Goal: Task Accomplishment & Management: Use online tool/utility

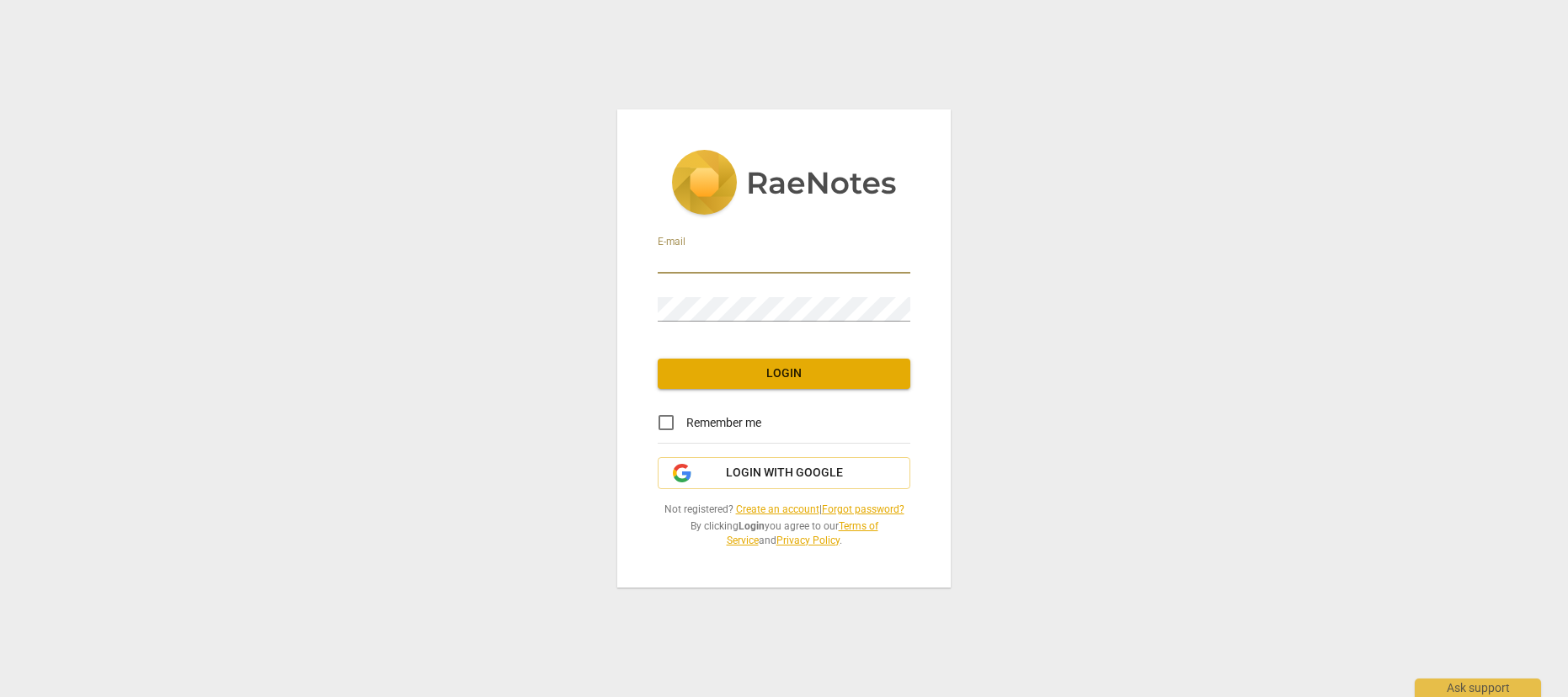
click at [754, 254] on input "email" at bounding box center [784, 261] width 253 height 24
type input "[EMAIL_ADDRESS][PERSON_NAME][DOMAIN_NAME]"
click at [799, 376] on span "Login" at bounding box center [784, 373] width 225 height 17
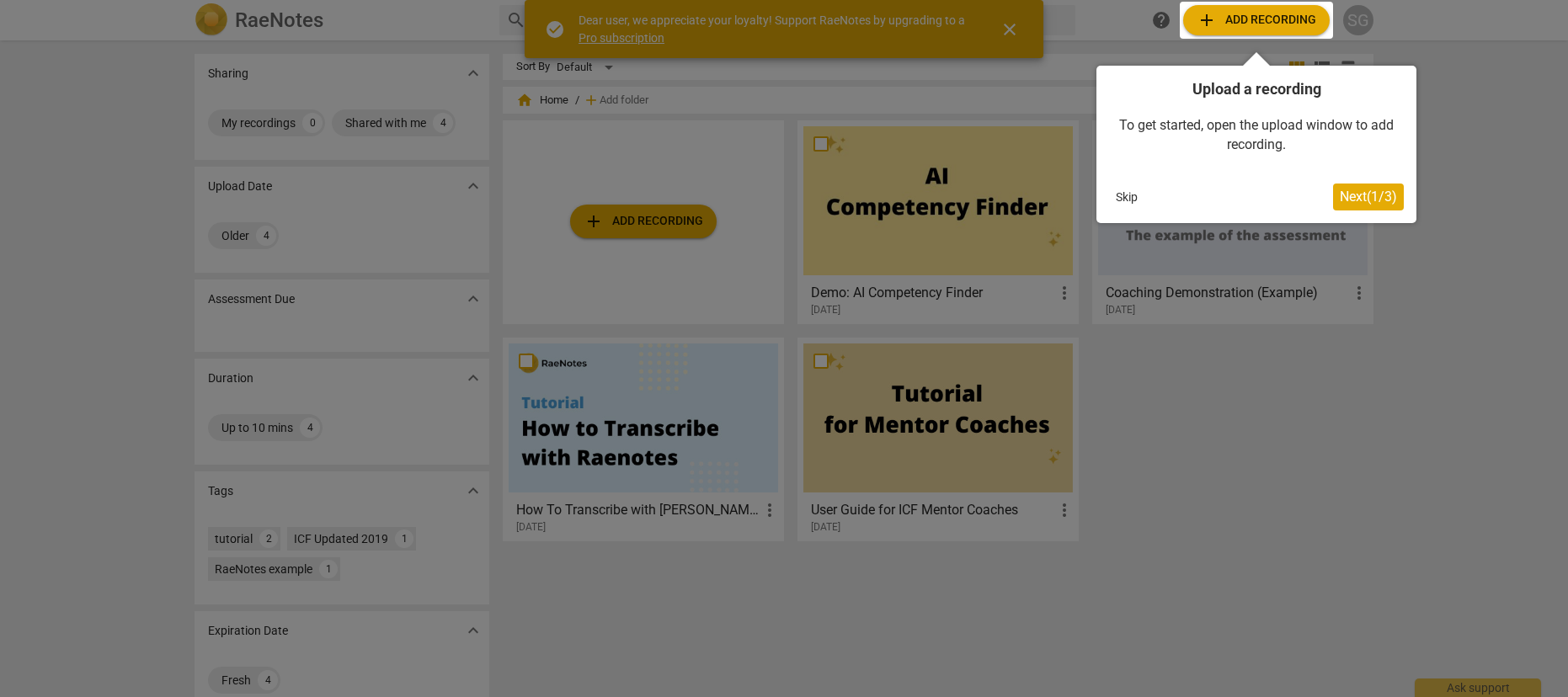
click at [1380, 193] on span "Next ( 1 / 3 )" at bounding box center [1369, 197] width 58 height 16
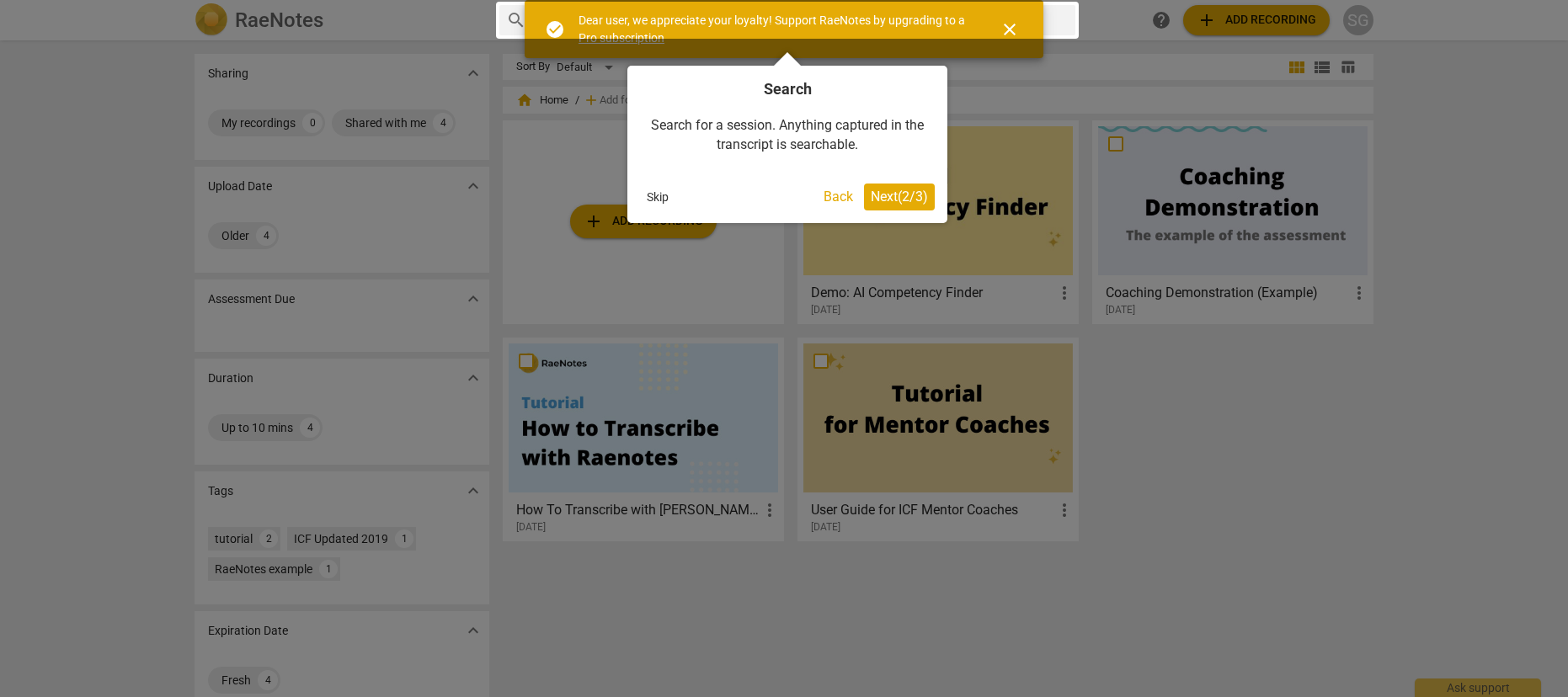
click at [906, 192] on span "Next ( 2 / 3 )" at bounding box center [899, 197] width 58 height 16
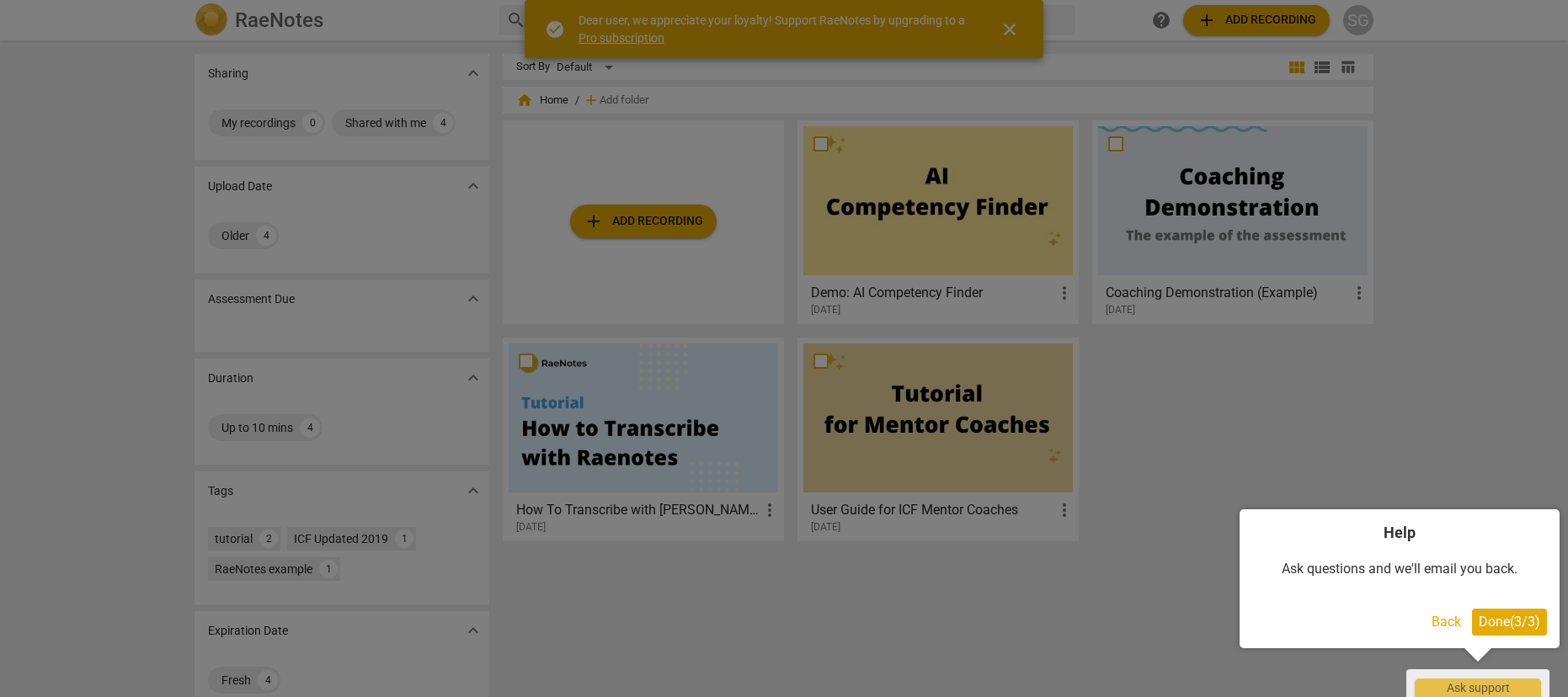
click at [1345, 362] on div at bounding box center [784, 348] width 1568 height 697
click at [1495, 625] on span "Done ( 3 / 3 )" at bounding box center [1509, 621] width 61 height 16
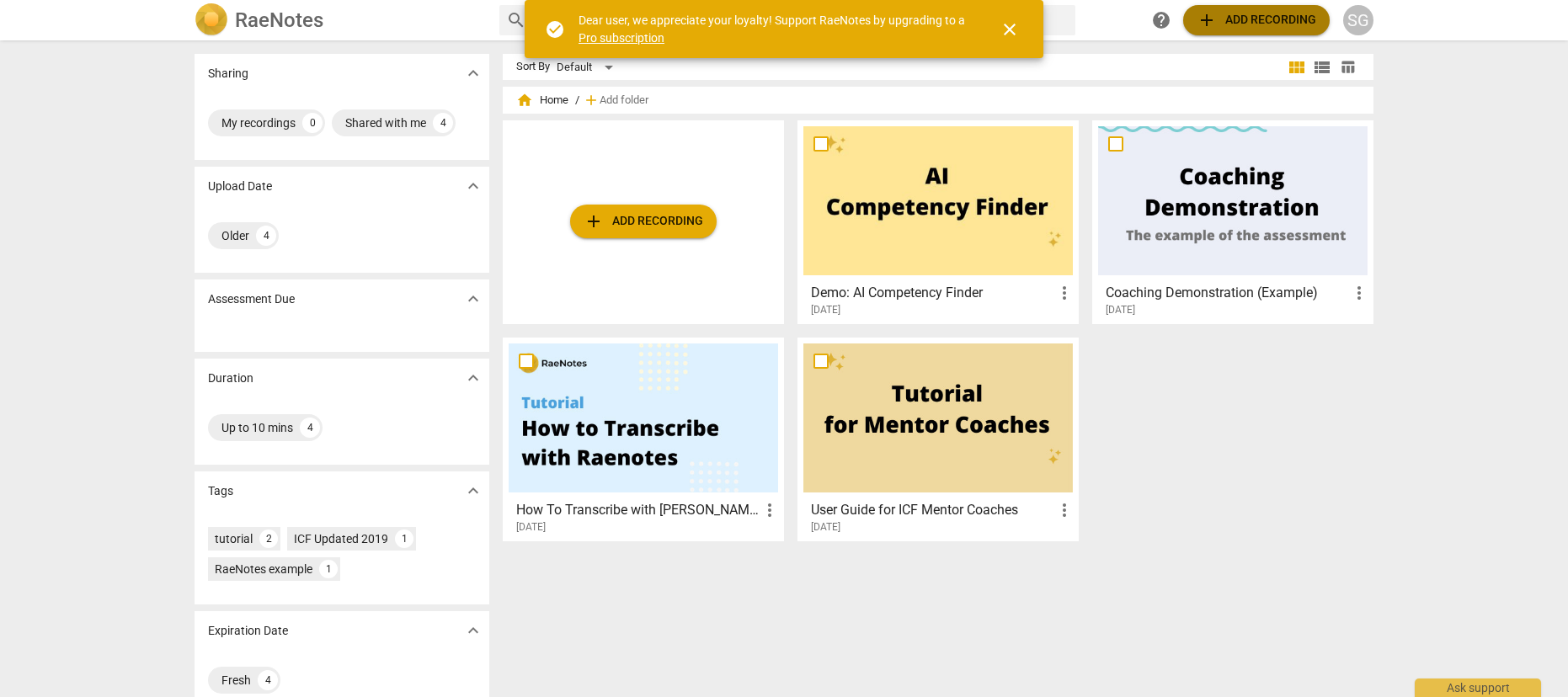
click at [1253, 21] on span "add Add recording" at bounding box center [1256, 20] width 120 height 20
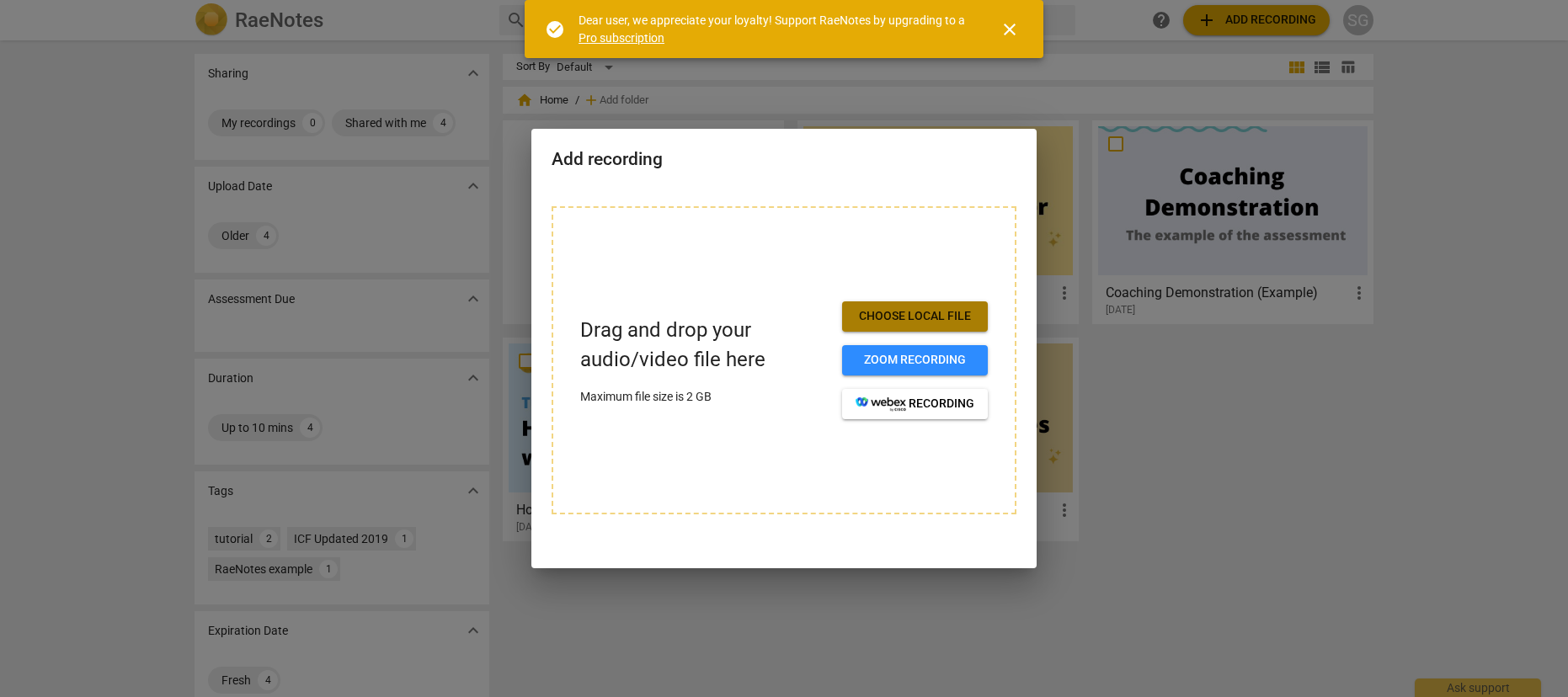
click at [895, 309] on span "Choose local file" at bounding box center [915, 316] width 119 height 17
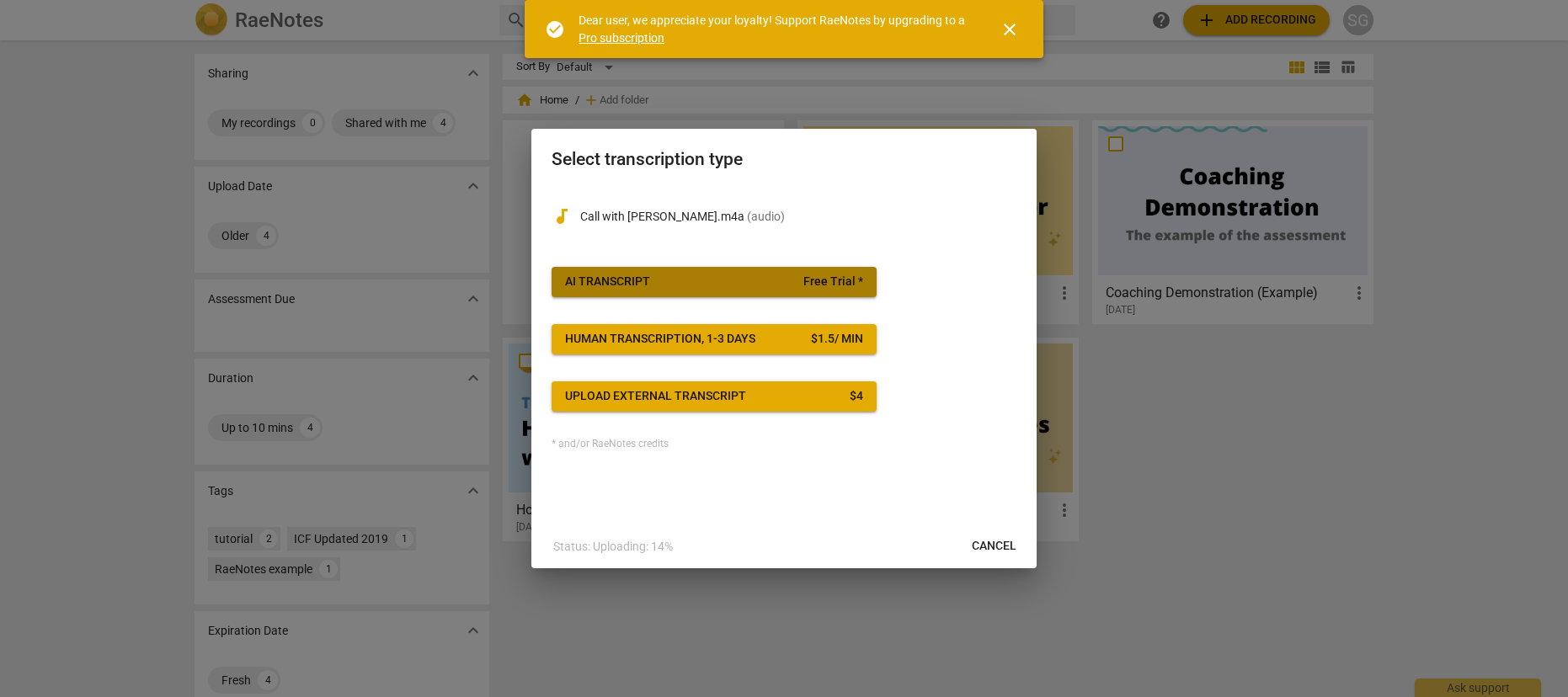
click at [754, 284] on span "AI Transcript Free Trial *" at bounding box center [714, 281] width 298 height 17
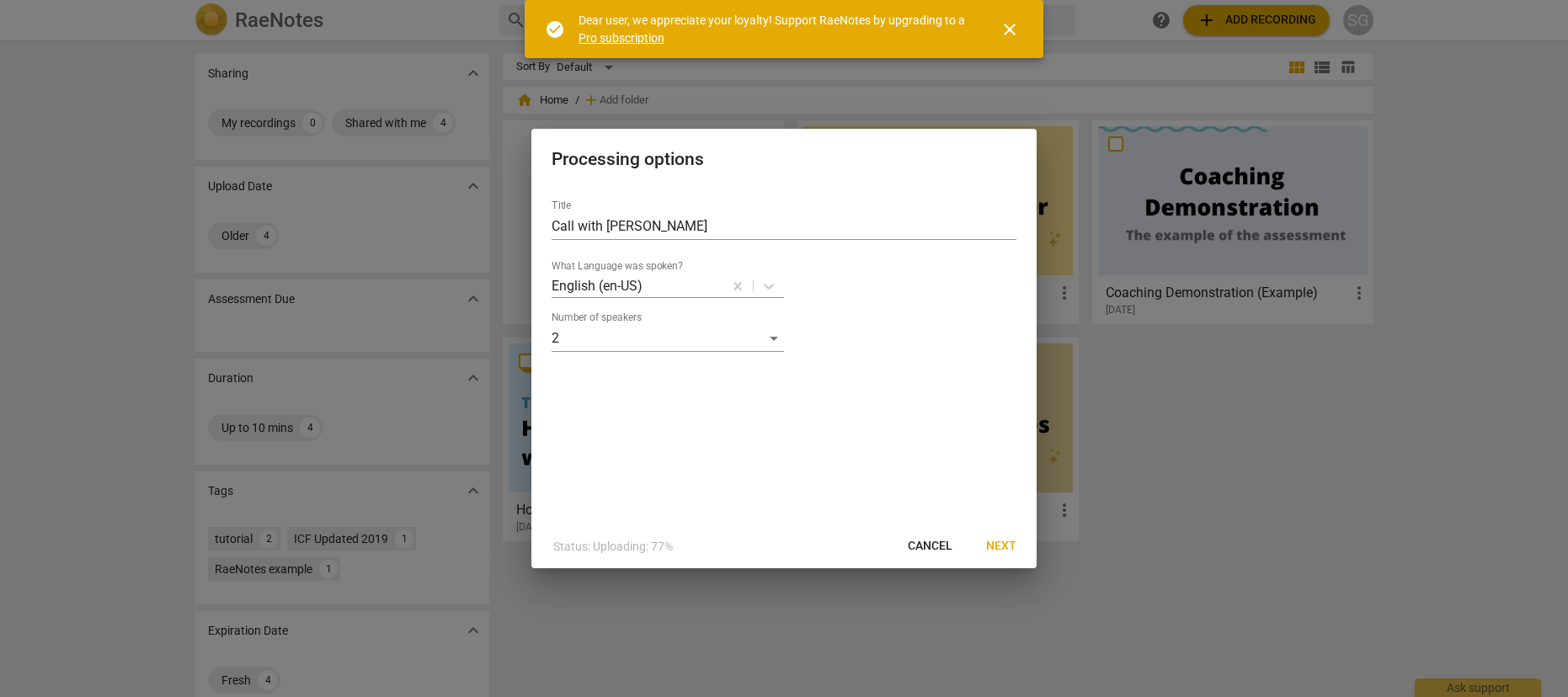
click at [1004, 544] on span "Next" at bounding box center [1001, 546] width 31 height 17
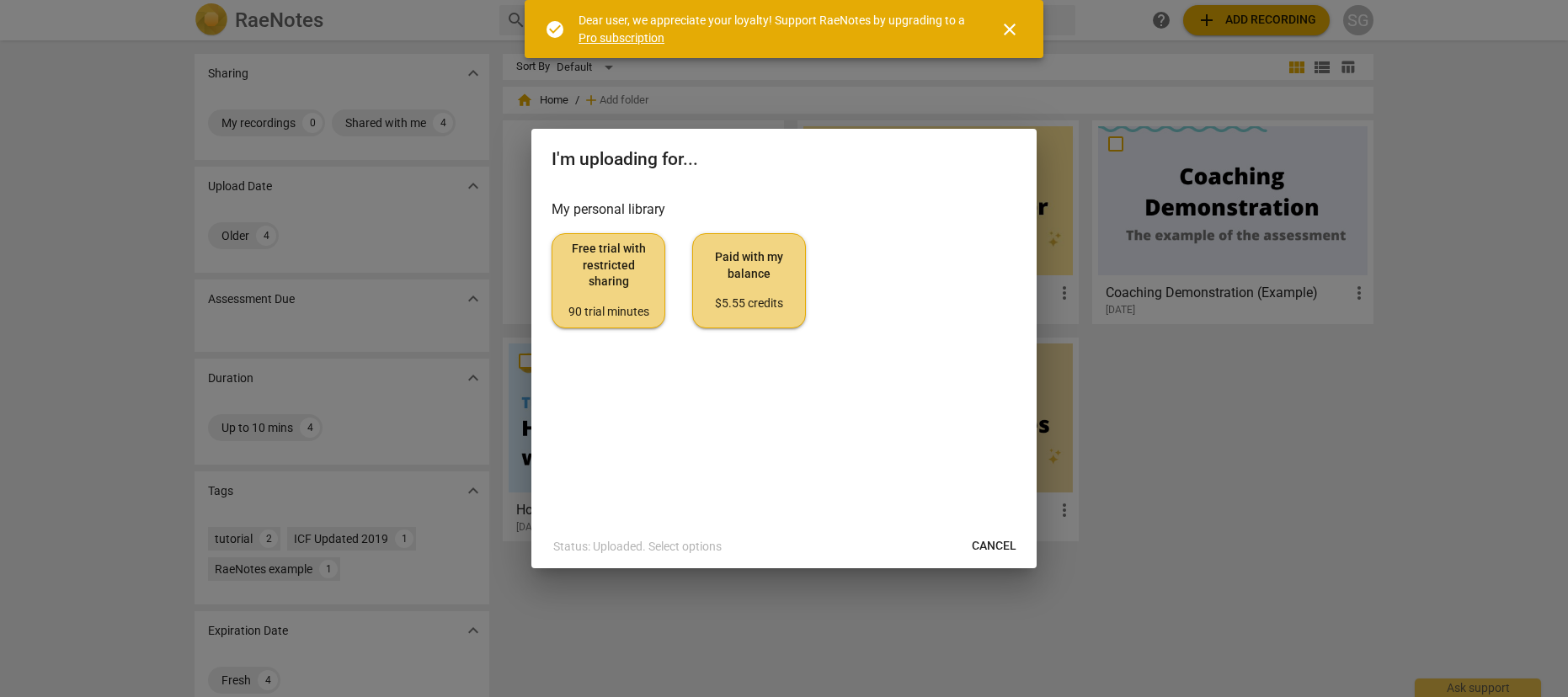
click at [624, 298] on span "Free trial with restricted sharing 90 trial minutes" at bounding box center [607, 280] width 85 height 79
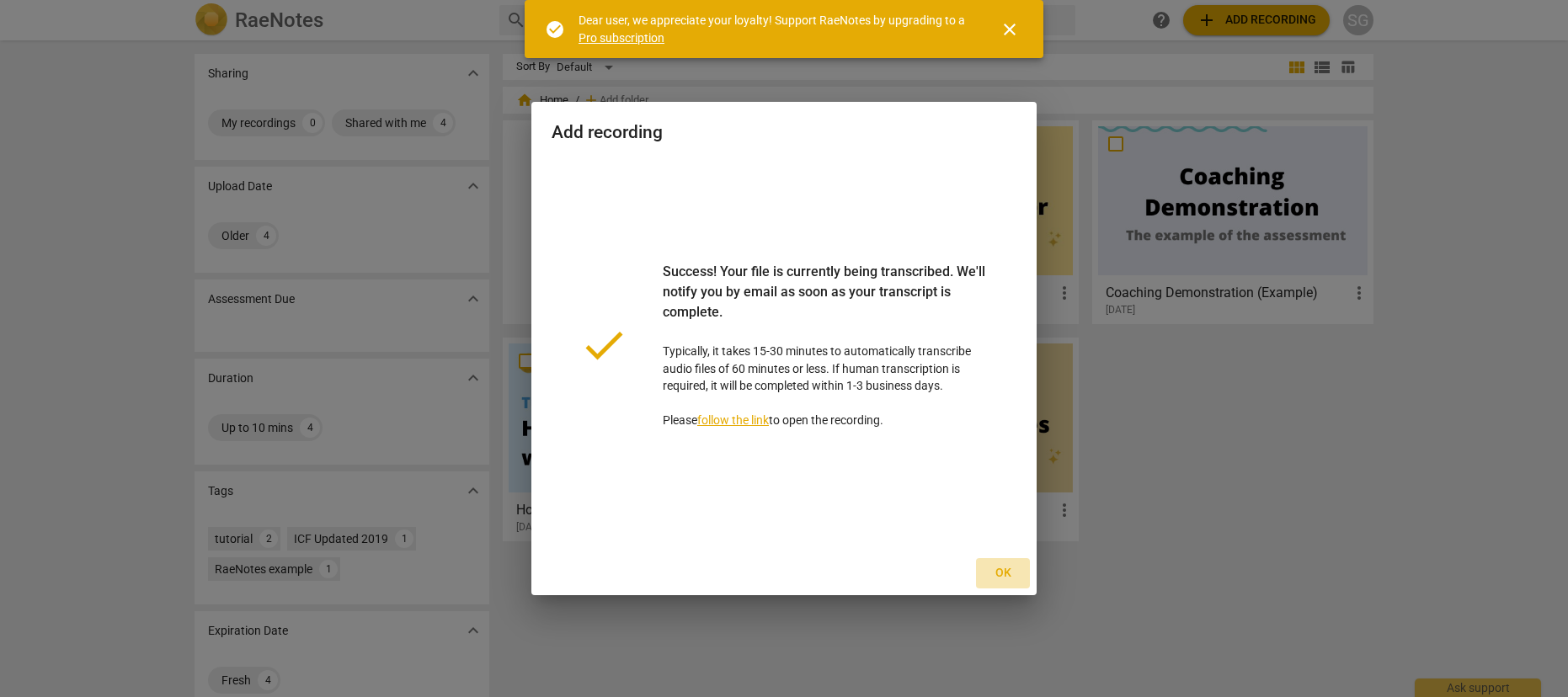
click at [1004, 569] on span "Ok" at bounding box center [1003, 573] width 27 height 17
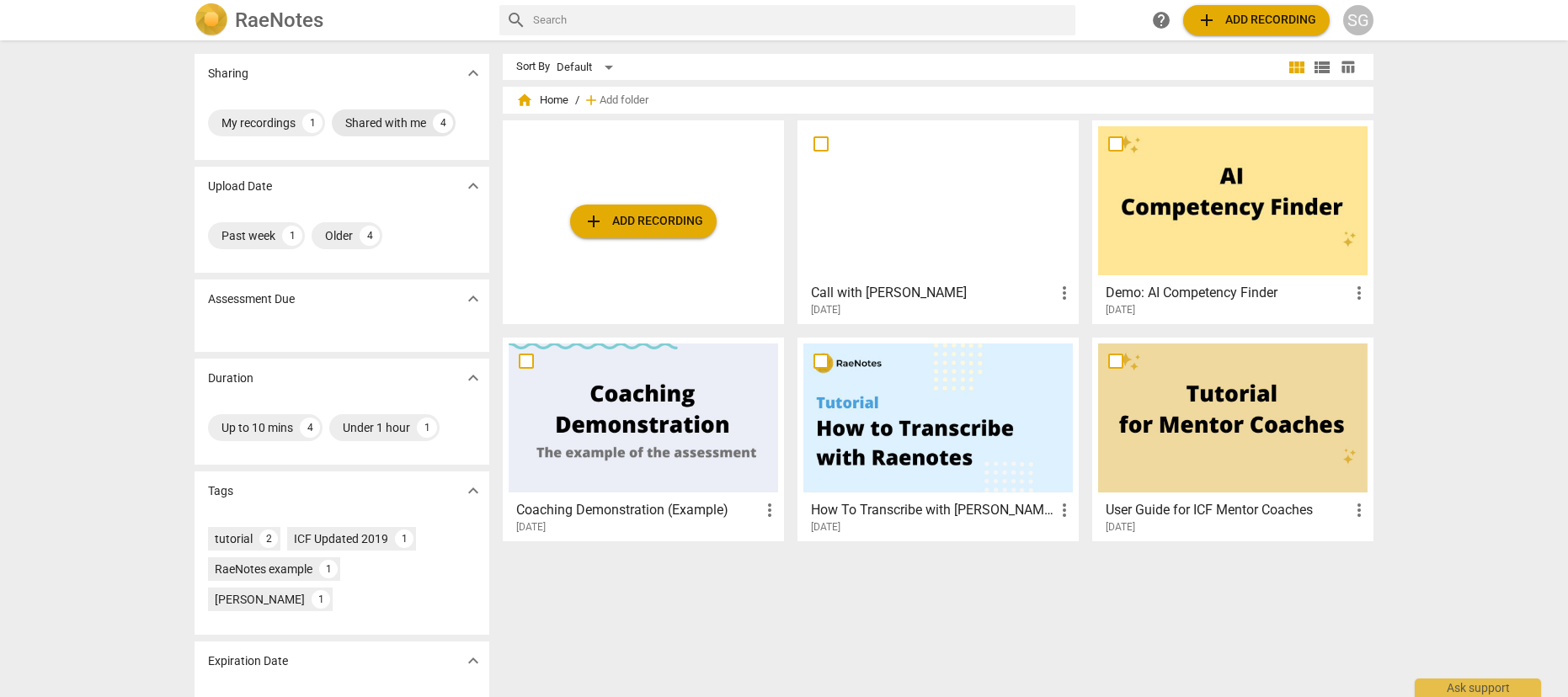
click at [410, 124] on div "Shared with me" at bounding box center [385, 122] width 80 height 17
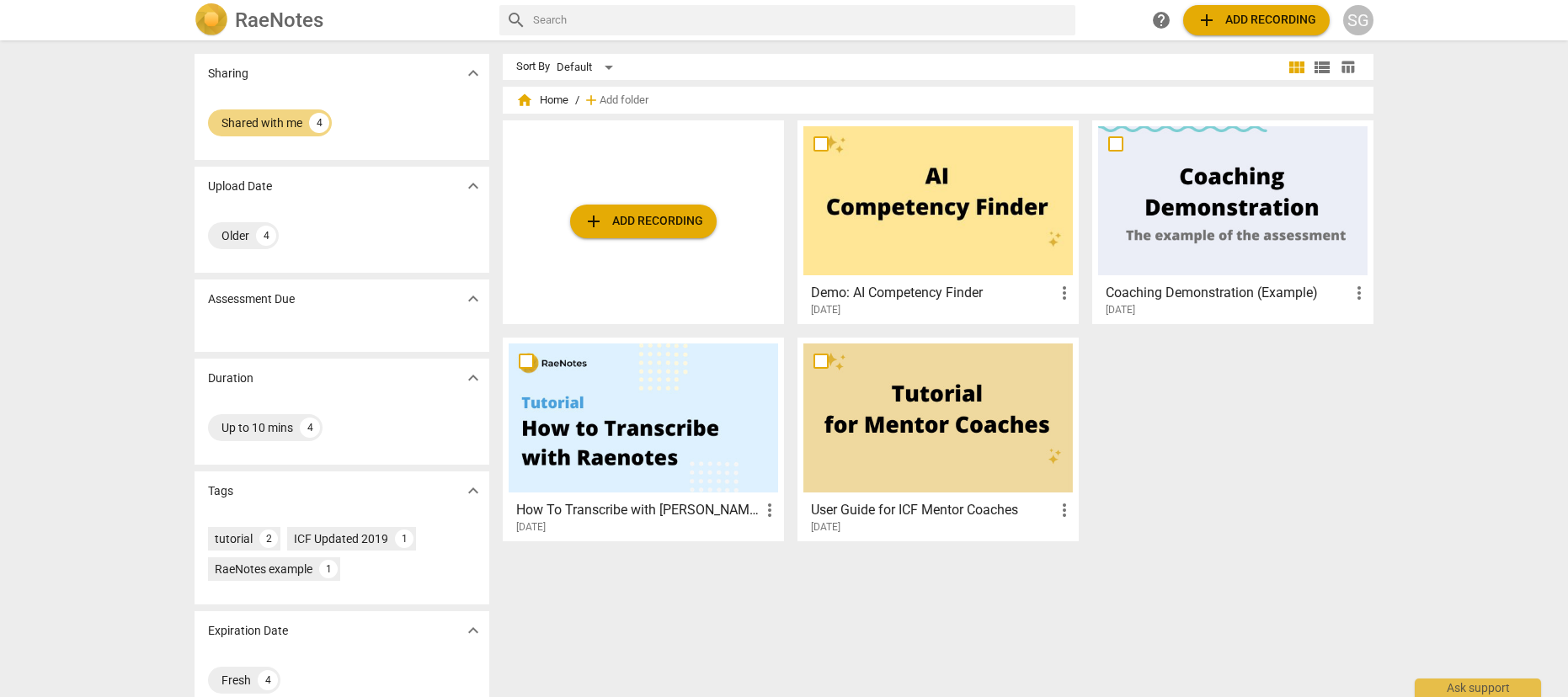
click at [645, 450] on div at bounding box center [643, 418] width 269 height 149
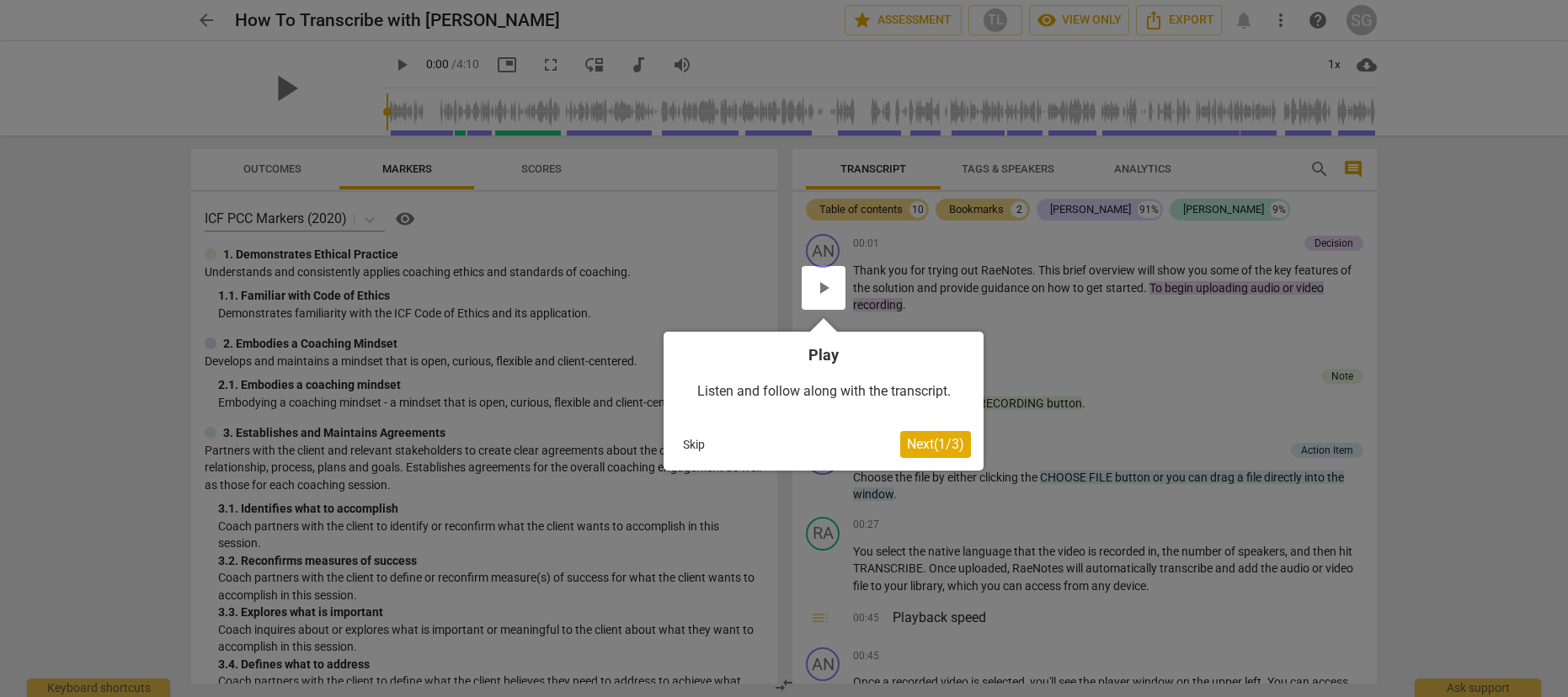
click at [946, 441] on span "Next ( 1 / 3 )" at bounding box center [936, 444] width 58 height 16
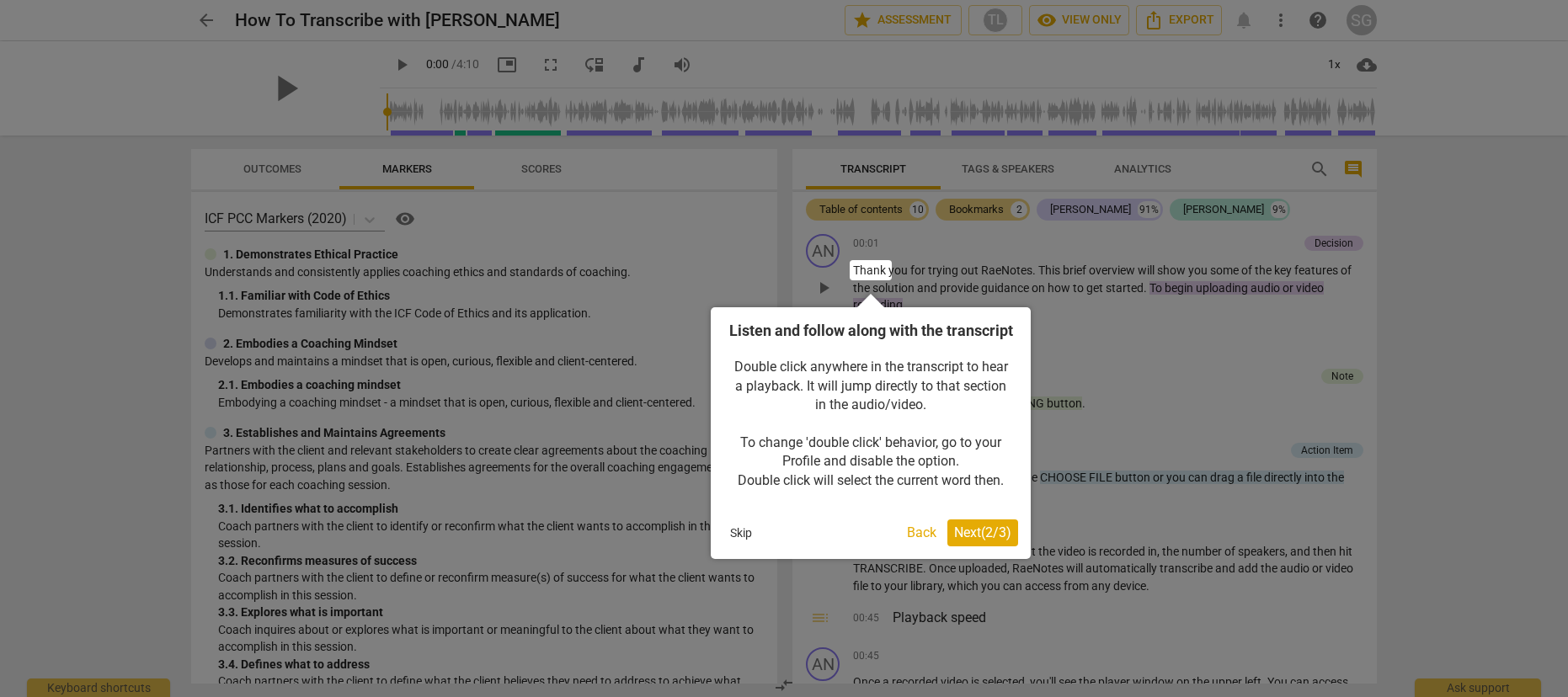
click at [1002, 541] on span "Next ( 2 / 3 )" at bounding box center [983, 532] width 58 height 16
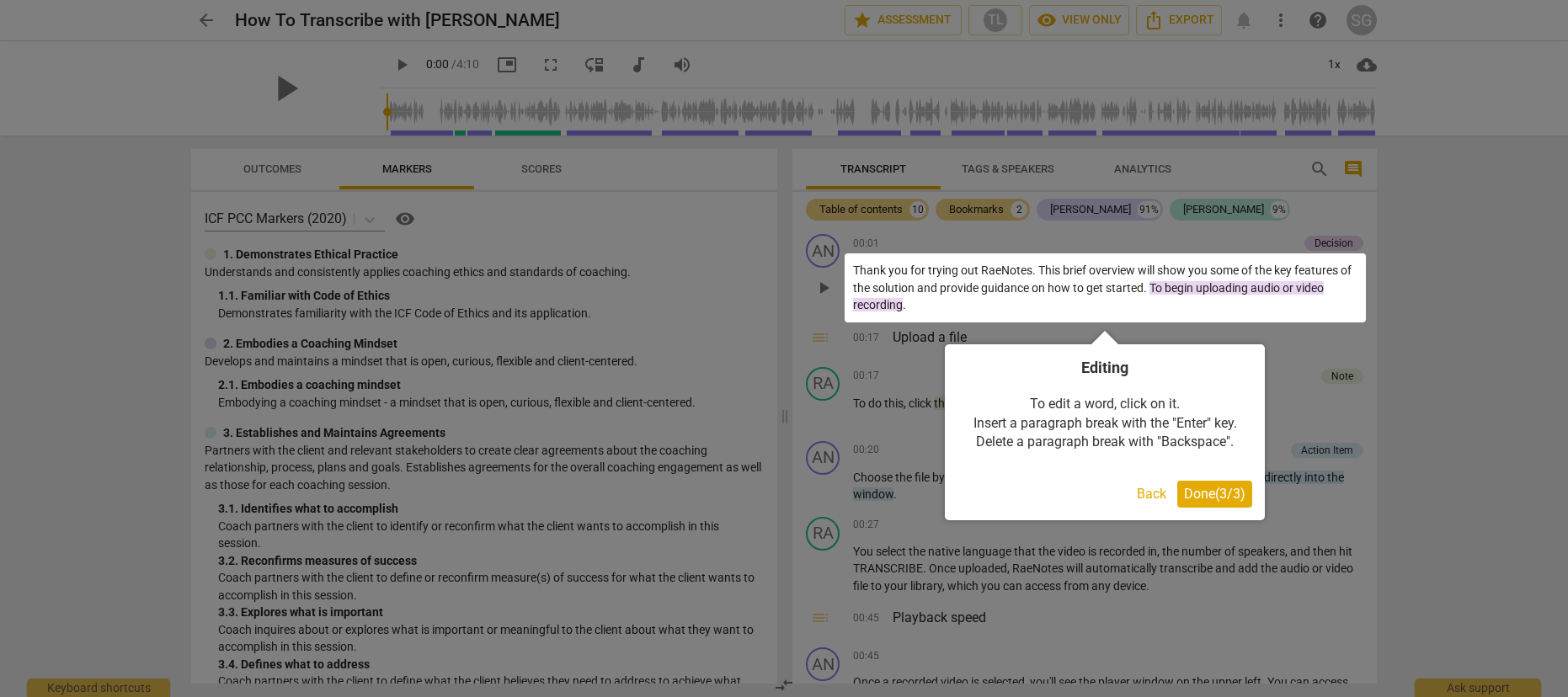
click at [1229, 492] on span "Done ( 3 / 3 )" at bounding box center [1215, 493] width 61 height 16
